Goal: Manage account settings

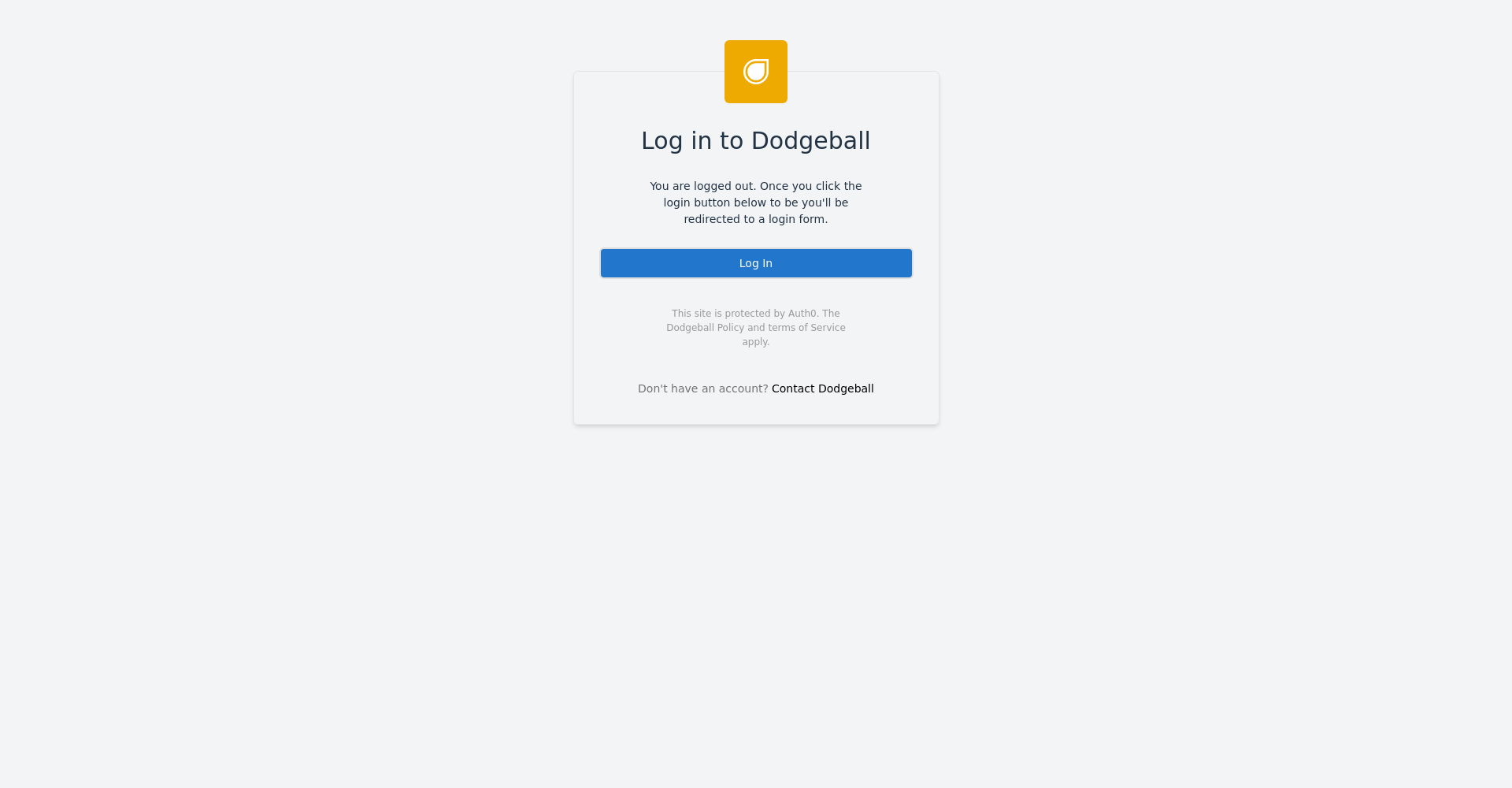
click at [838, 291] on div "Log in to Dodgeball You are logged out. Once you click the login button below t…" at bounding box center [756, 248] width 366 height 354
click at [842, 280] on div "Log in to Dodgeball You are logged out. Once you click the login button below t…" at bounding box center [756, 248] width 366 height 354
click at [845, 275] on div "Log In" at bounding box center [756, 263] width 314 height 31
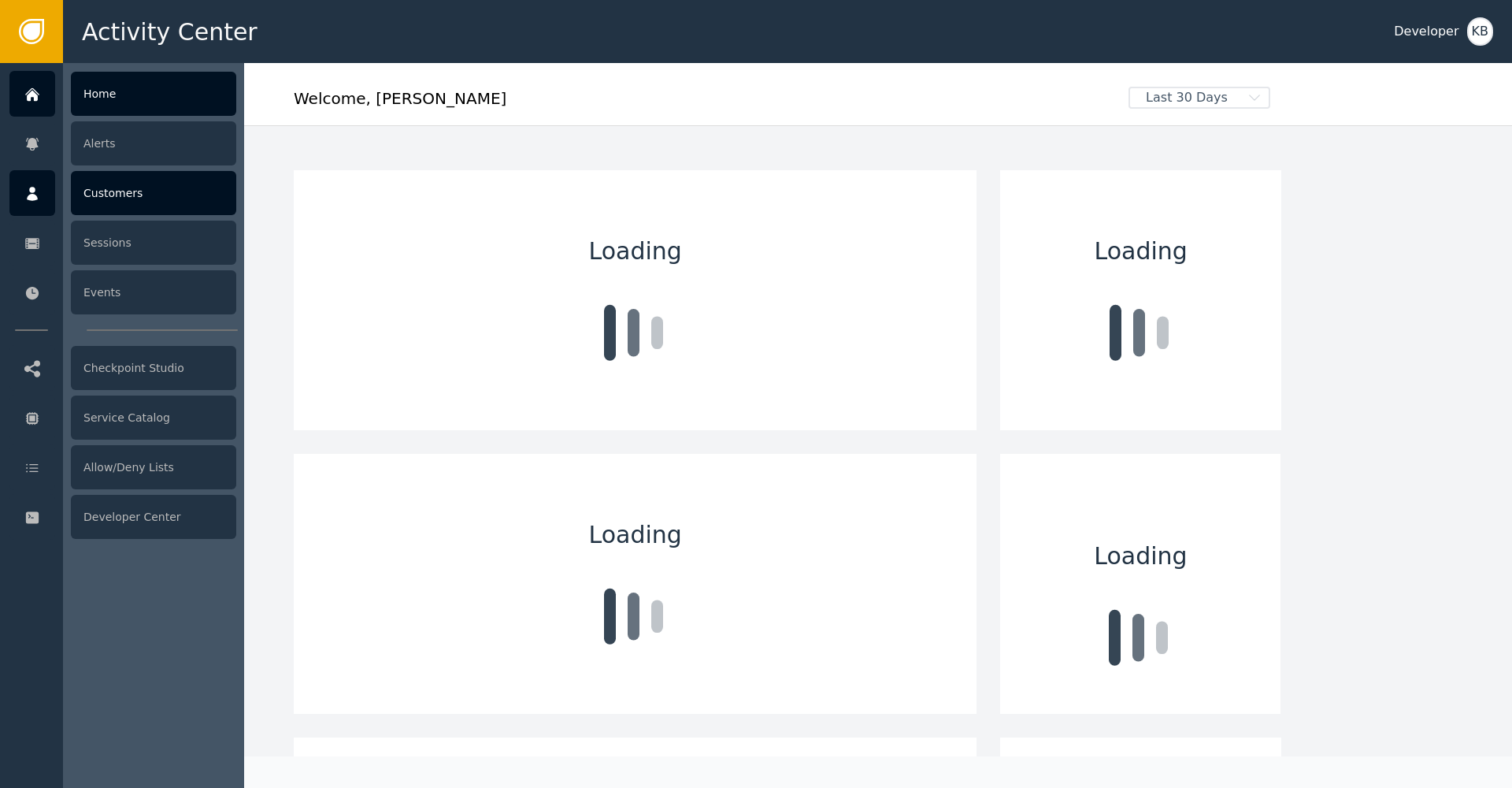
click at [37, 187] on icon at bounding box center [32, 194] width 16 height 18
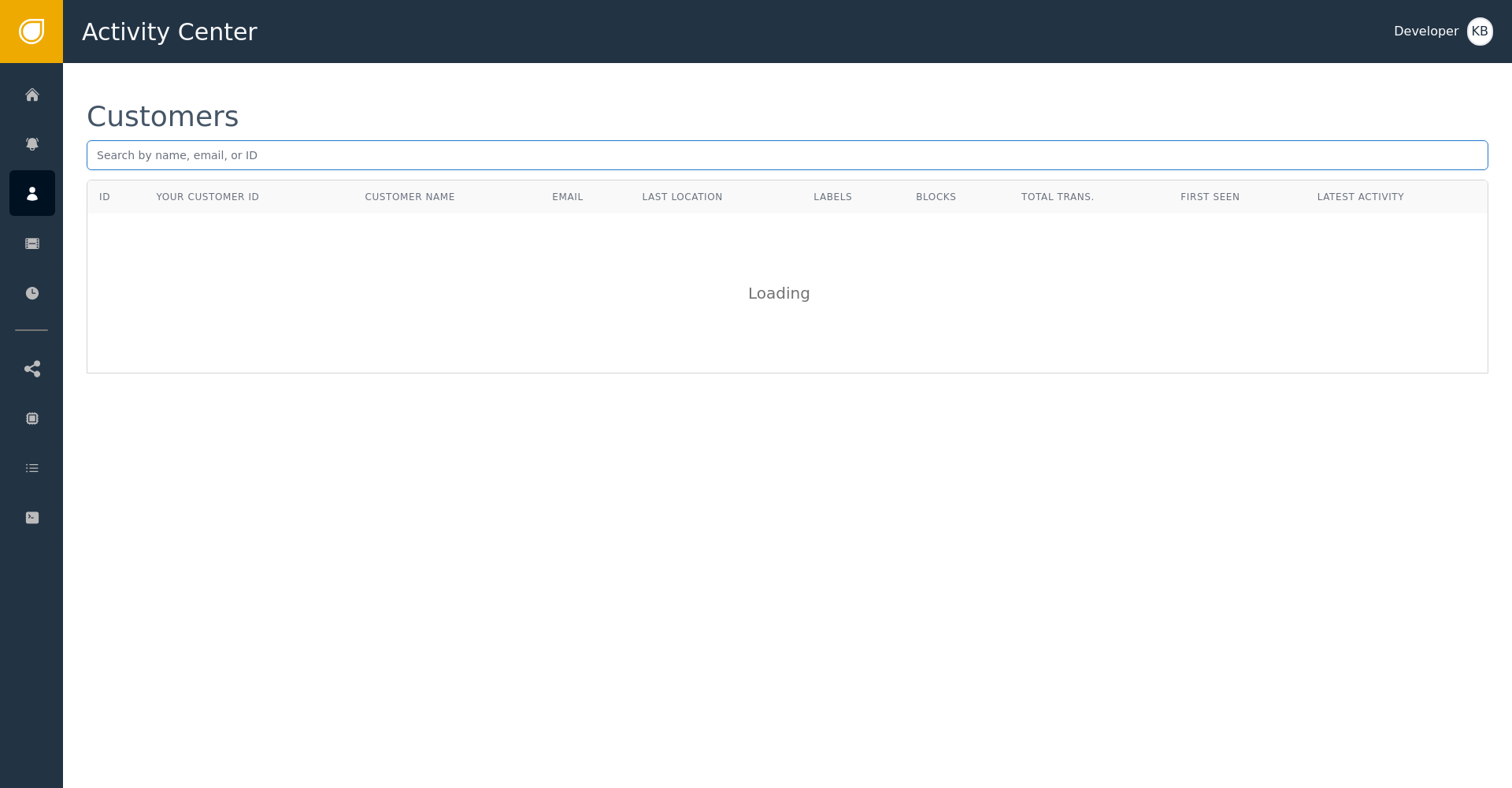
click at [279, 165] on input "text" at bounding box center [787, 155] width 1402 height 30
paste input "thomas@fuhr.dev"
type input "thomas@fuhr.dev"
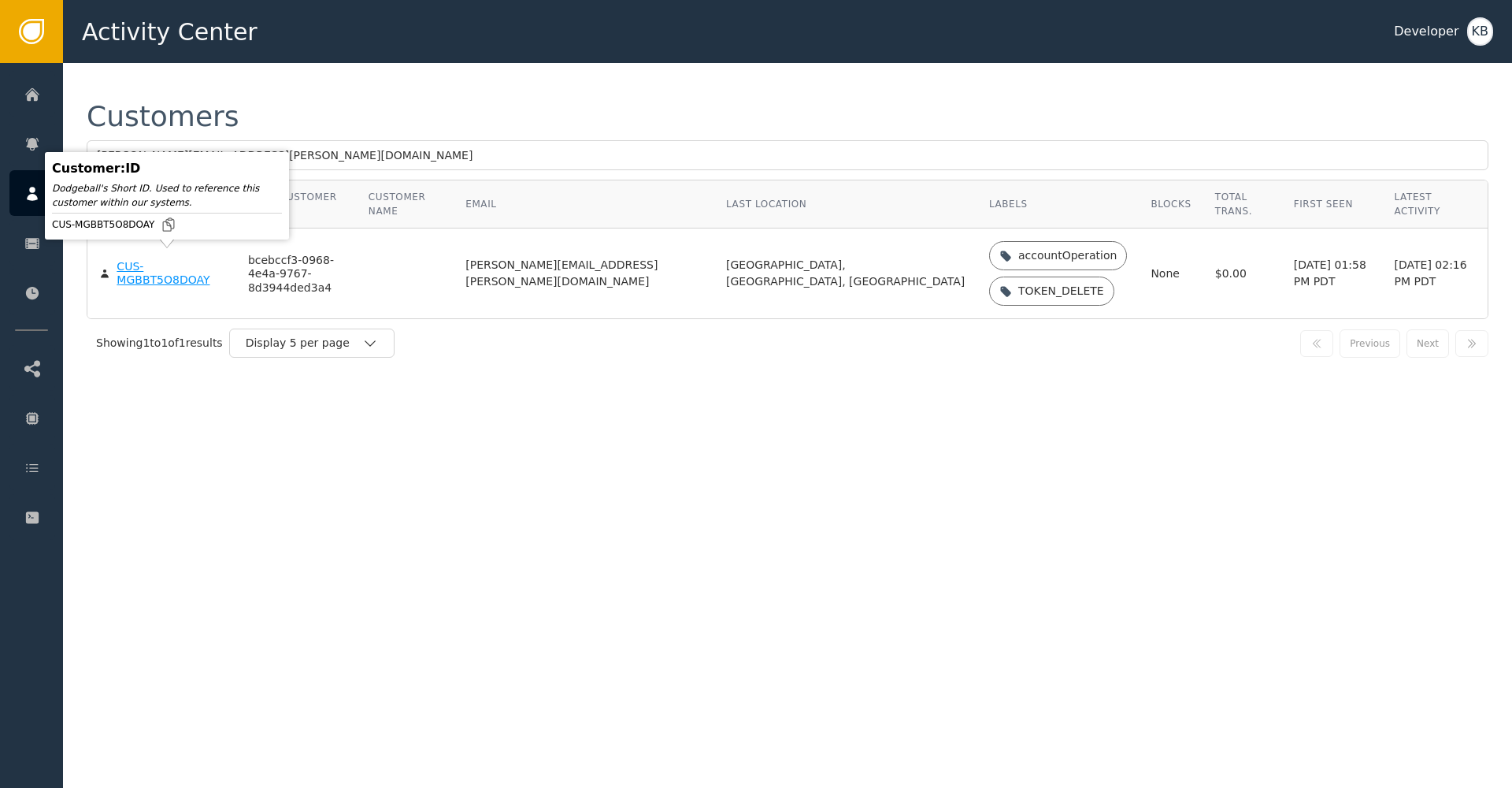
click at [159, 260] on div "CUS-MGBBT5O8DOAY" at bounding box center [170, 273] width 108 height 27
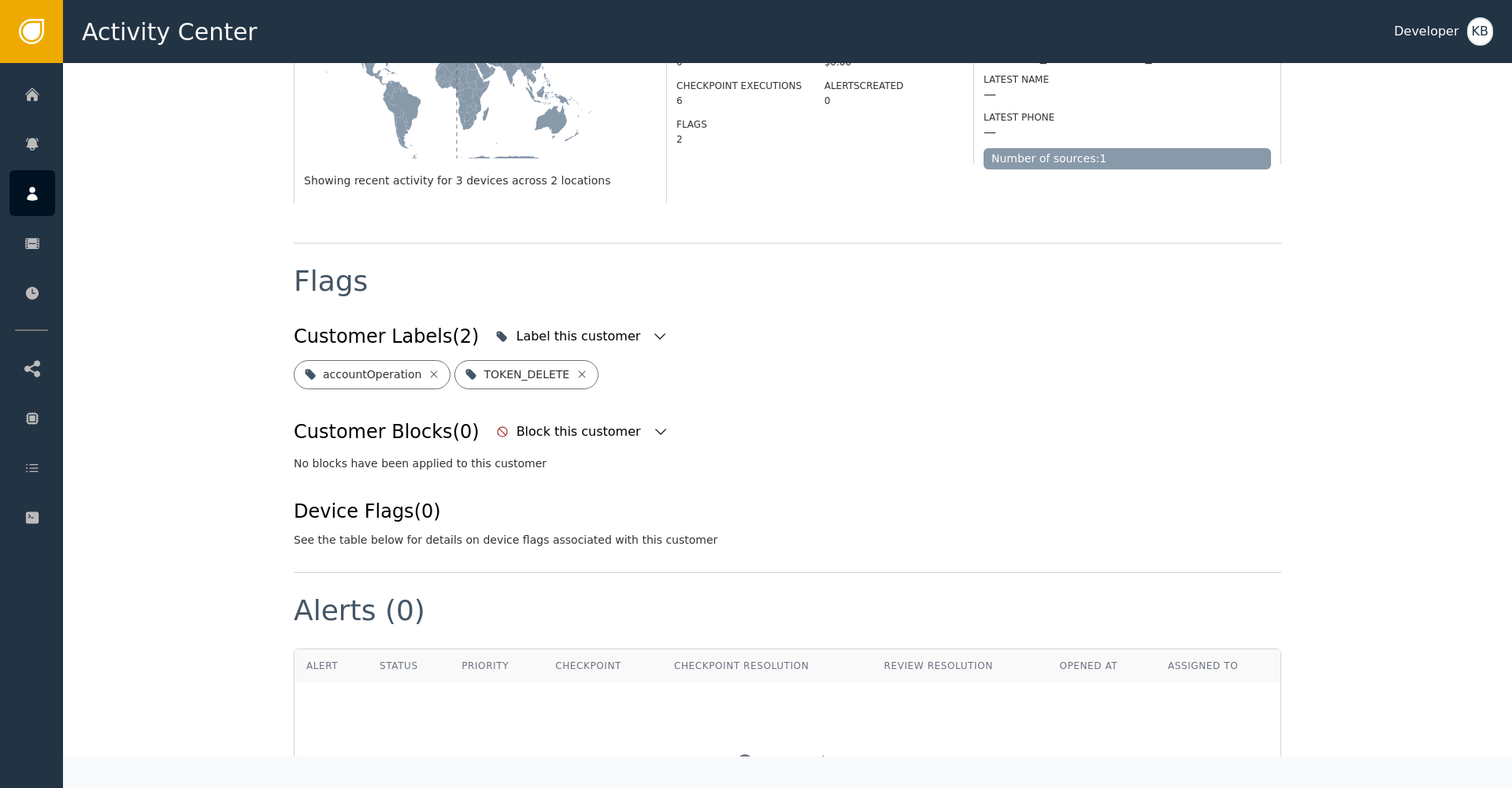
scroll to position [591, 0]
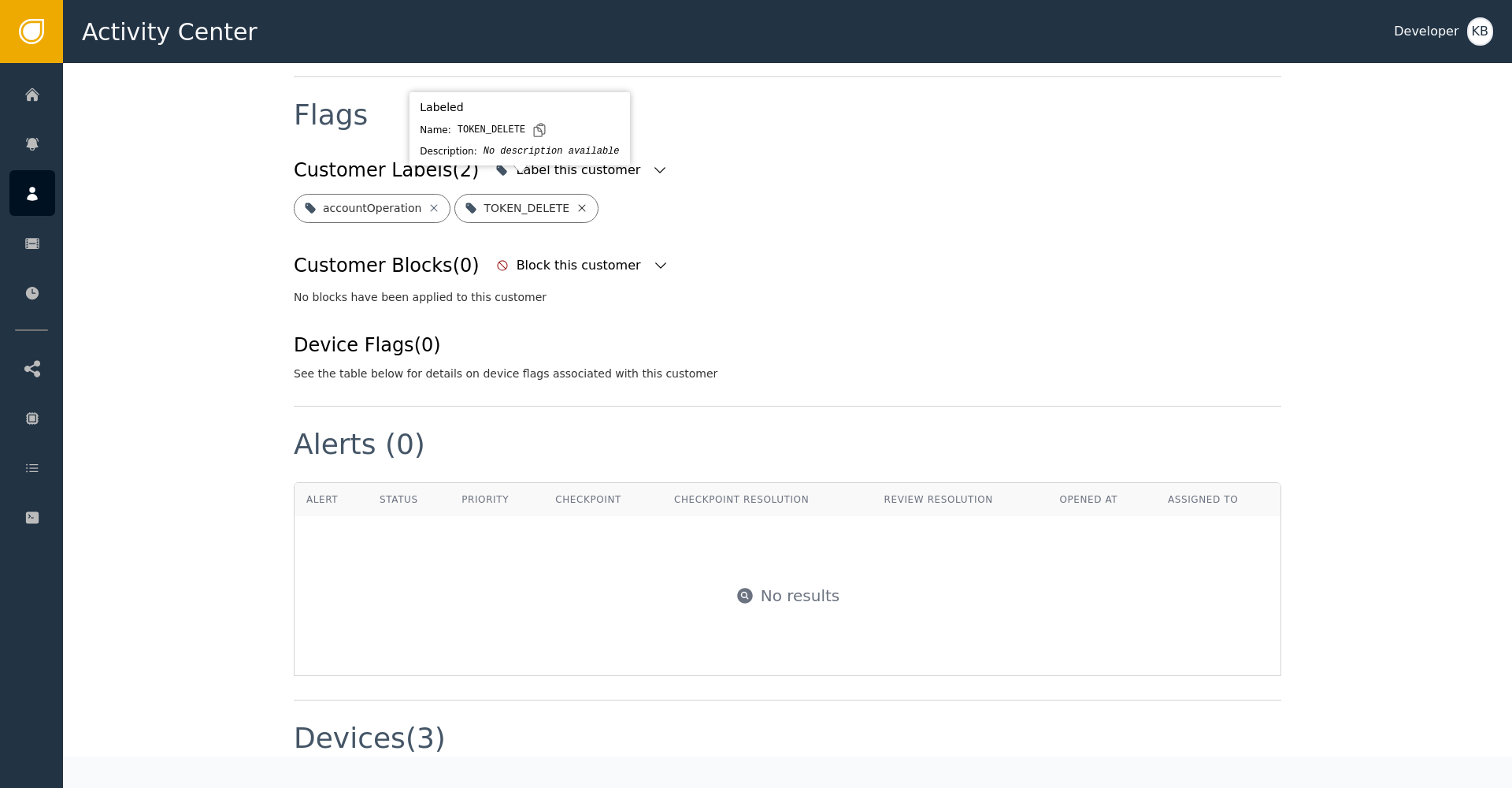
click at [578, 201] on icon at bounding box center [582, 207] width 13 height 13
click at [652, 162] on icon "button" at bounding box center [660, 170] width 16 height 16
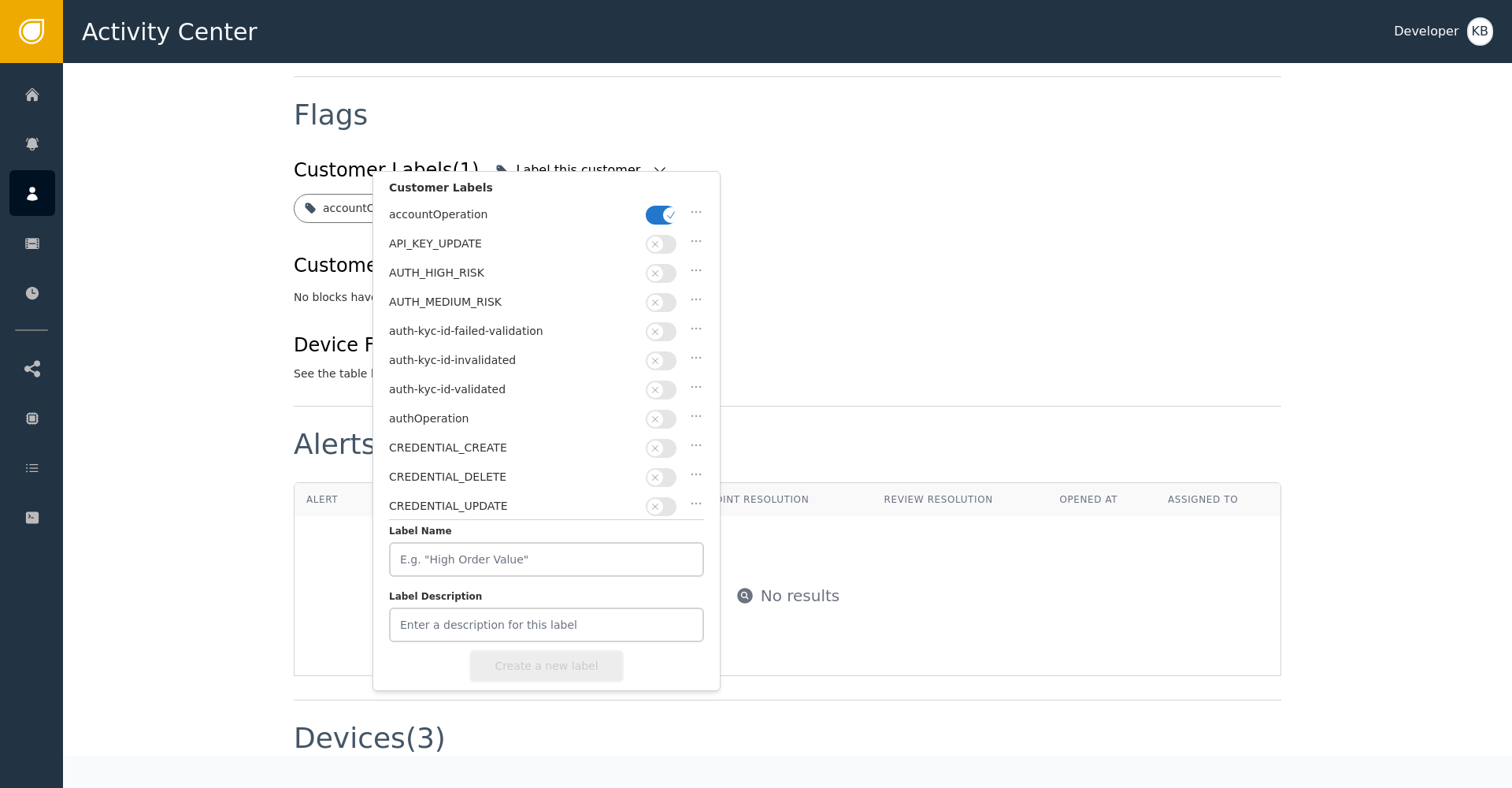
click at [655, 360] on icon "button" at bounding box center [655, 360] width 11 height 11
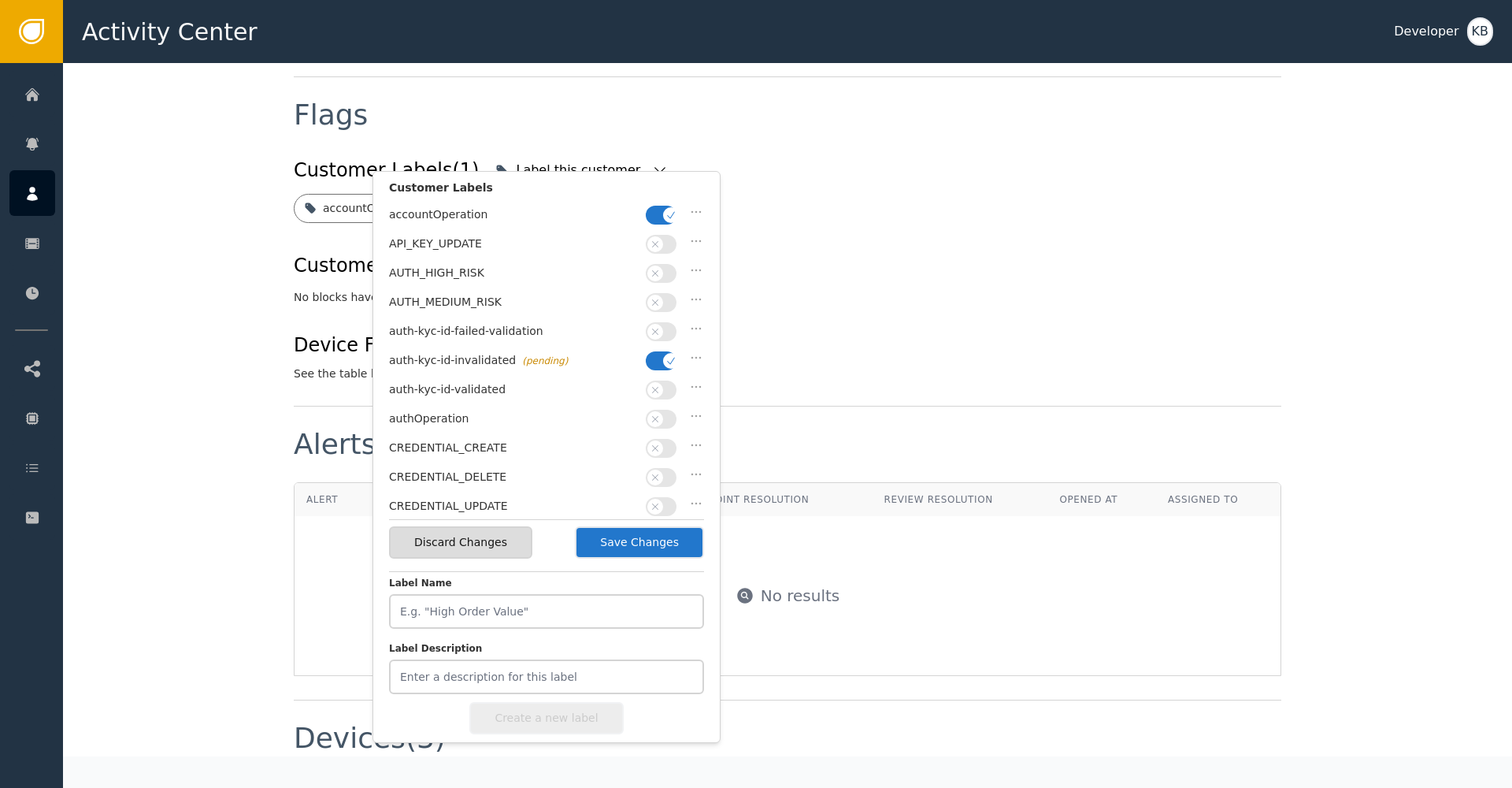
click at [653, 210] on button "button" at bounding box center [662, 214] width 31 height 18
click at [667, 548] on button "Save Changes" at bounding box center [639, 542] width 129 height 32
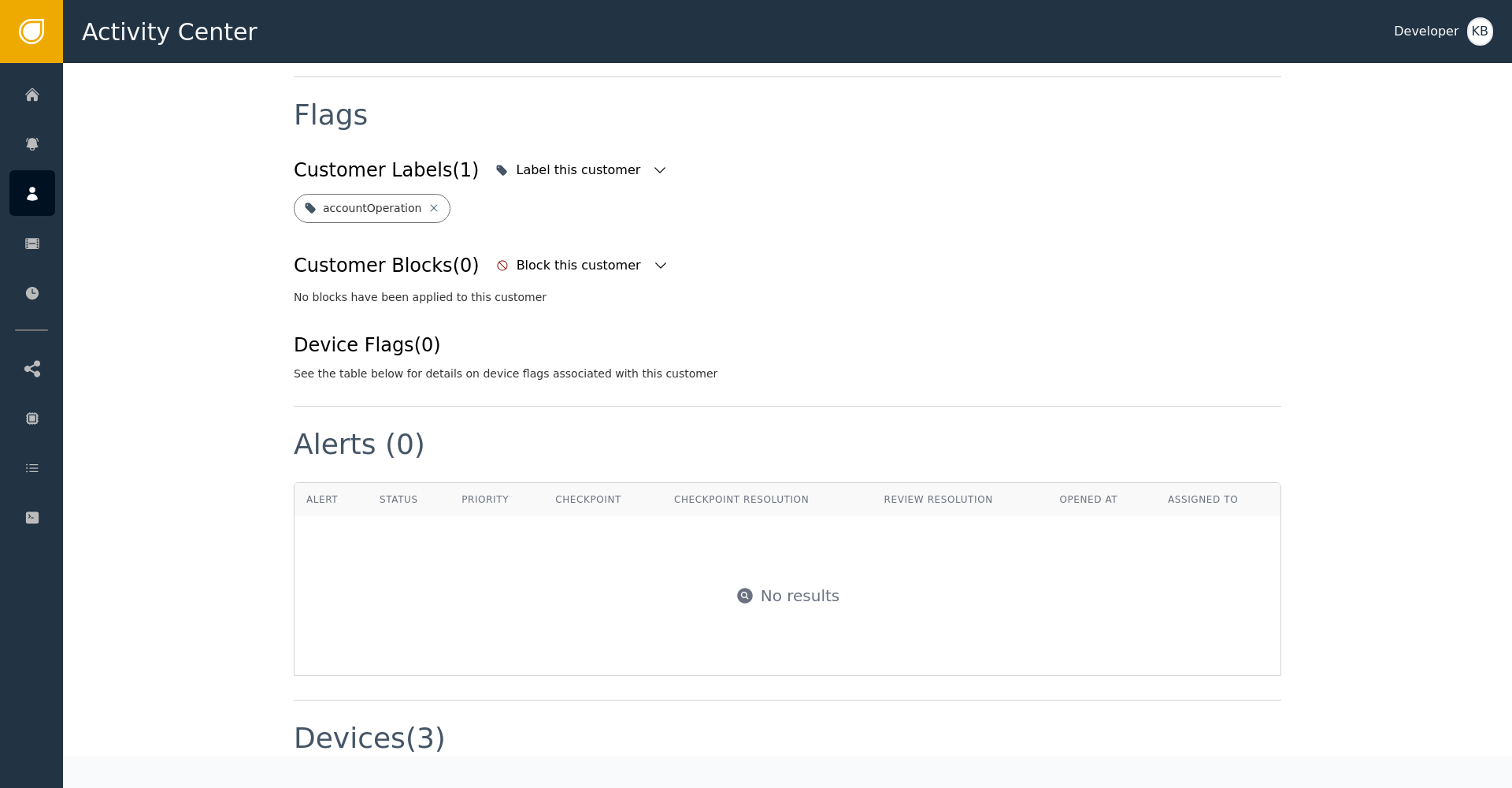
scroll to position [592, 0]
